Goal: Task Accomplishment & Management: Manage account settings

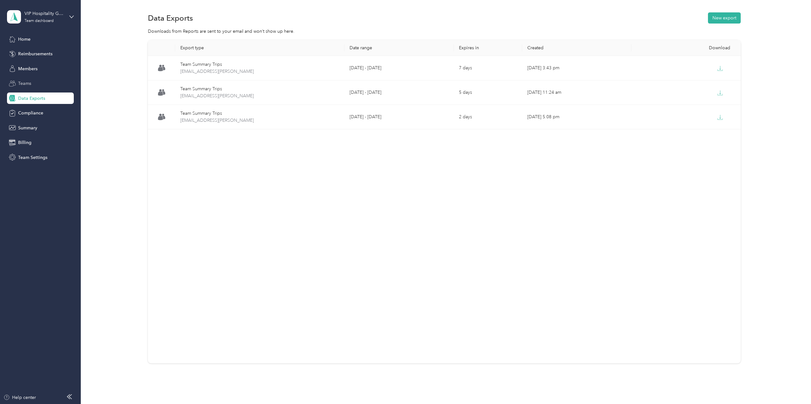
click at [32, 85] on div "Teams" at bounding box center [40, 83] width 67 height 11
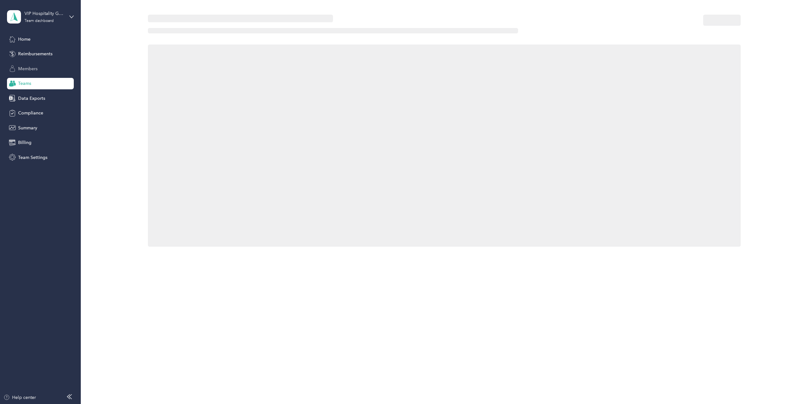
drag, startPoint x: 24, startPoint y: 69, endPoint x: 28, endPoint y: 70, distance: 3.7
click at [25, 69] on span "Members" at bounding box center [27, 69] width 19 height 7
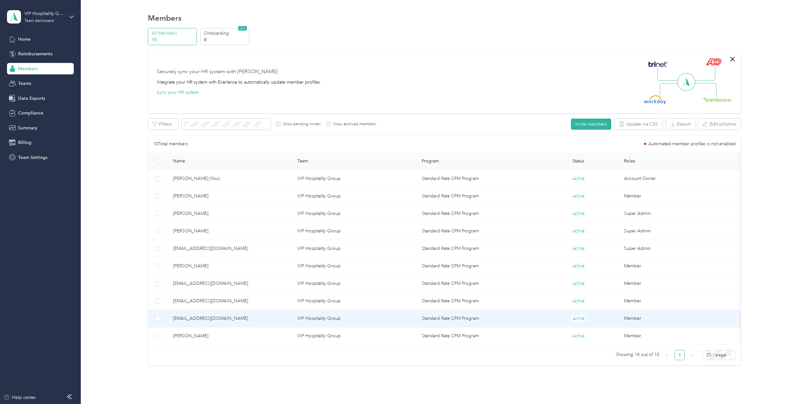
click at [197, 320] on span "[EMAIL_ADDRESS][DOMAIN_NAME]" at bounding box center [230, 318] width 114 height 7
